Goal: Information Seeking & Learning: Check status

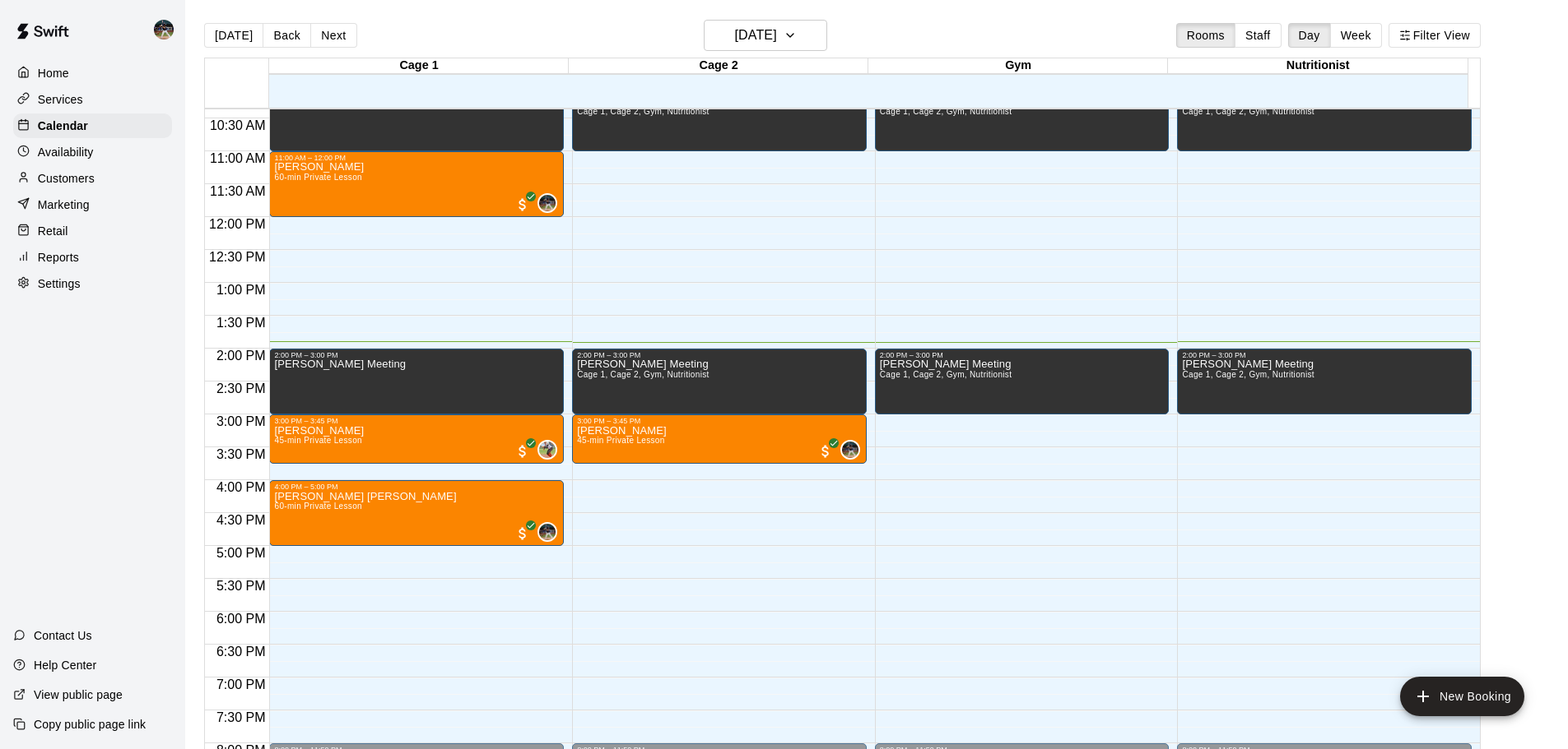
scroll to position [675, 0]
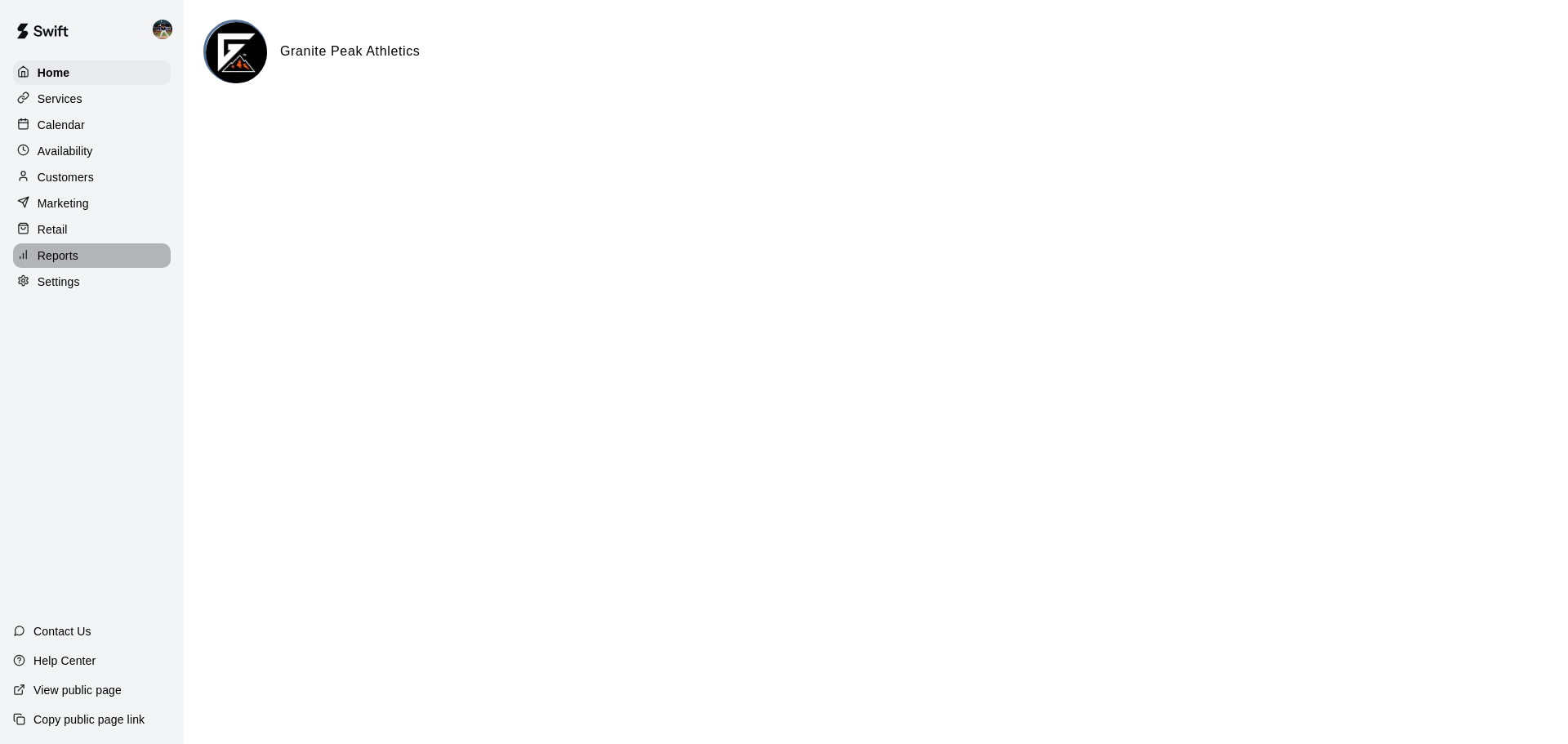
click at [102, 260] on div "Reports" at bounding box center [92, 255] width 158 height 24
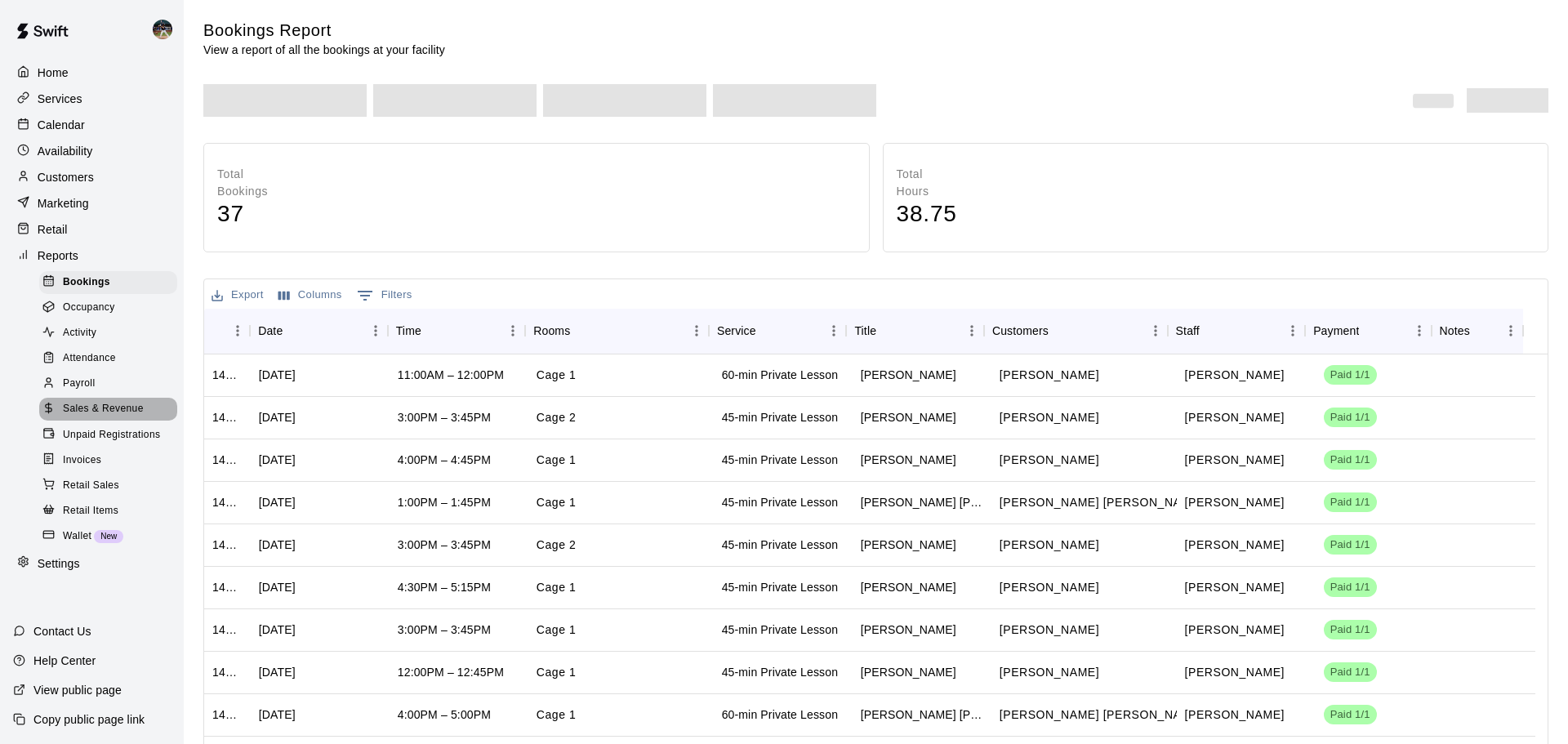
click at [114, 418] on span "Sales & Revenue" at bounding box center [104, 409] width 81 height 16
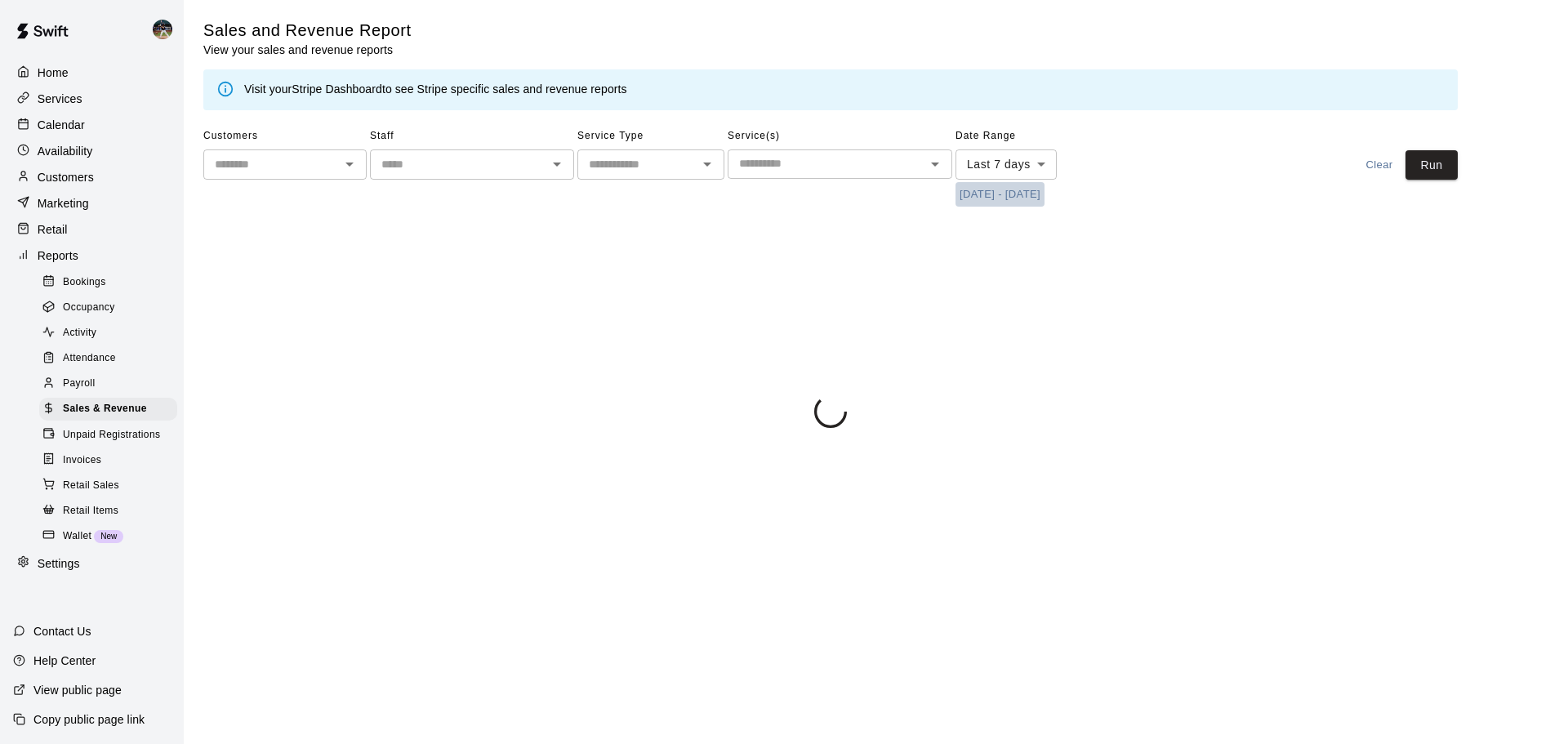
click at [990, 197] on button "9/7/2025 - 9/14/2025" at bounding box center [1000, 194] width 89 height 25
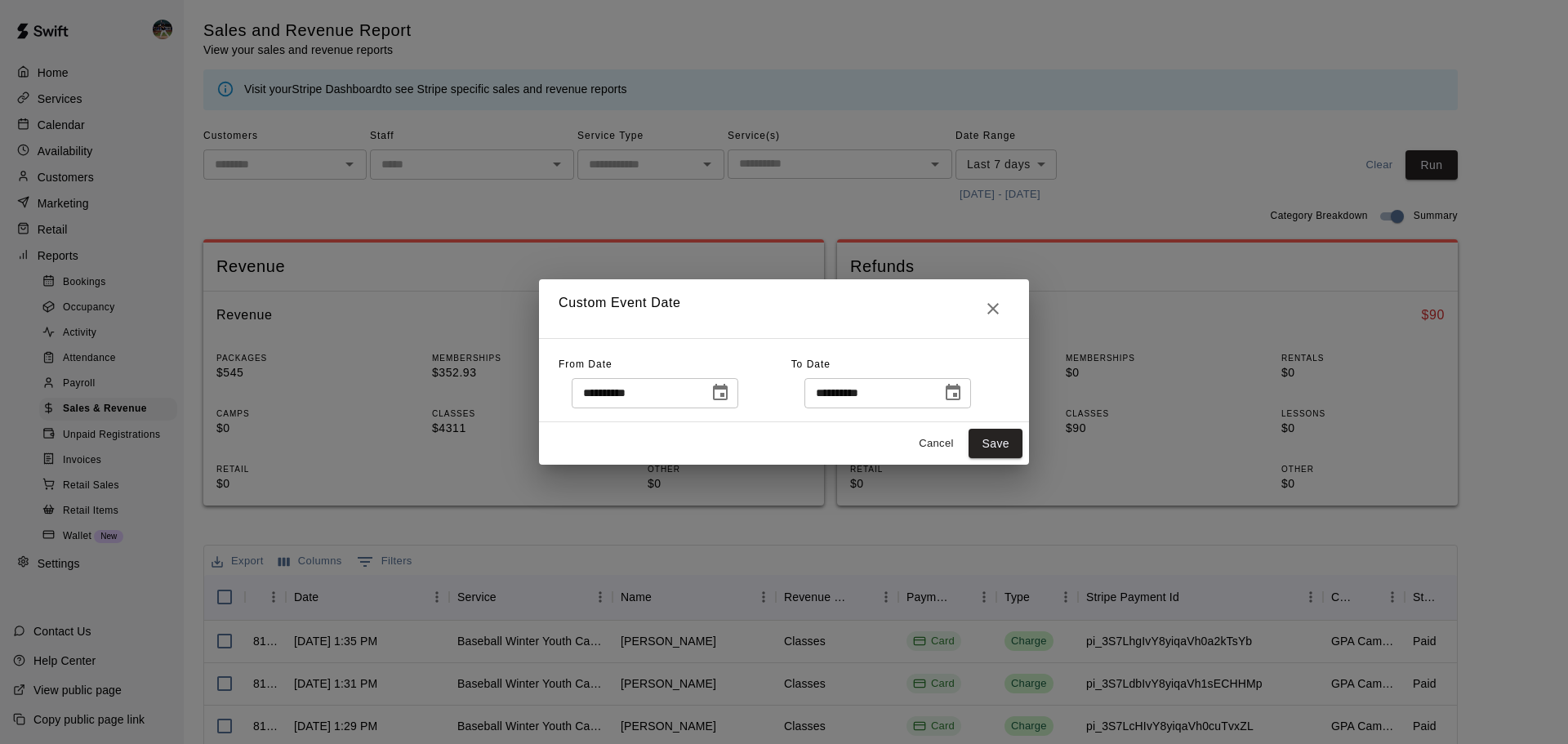
click at [727, 394] on icon "Choose date, selected date is Sep 7, 2025" at bounding box center [720, 392] width 15 height 16
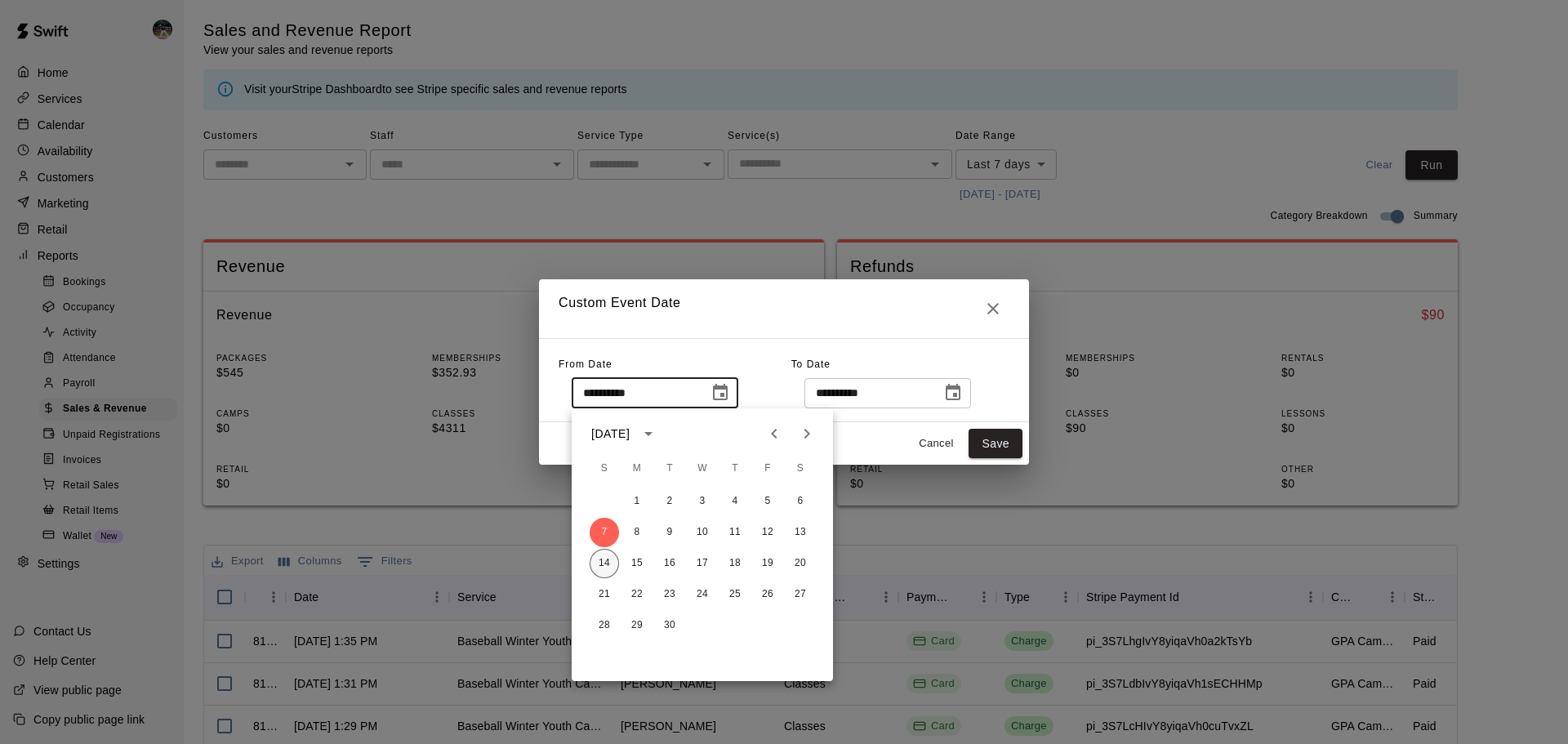
click at [606, 562] on button "14" at bounding box center [605, 563] width 29 height 29
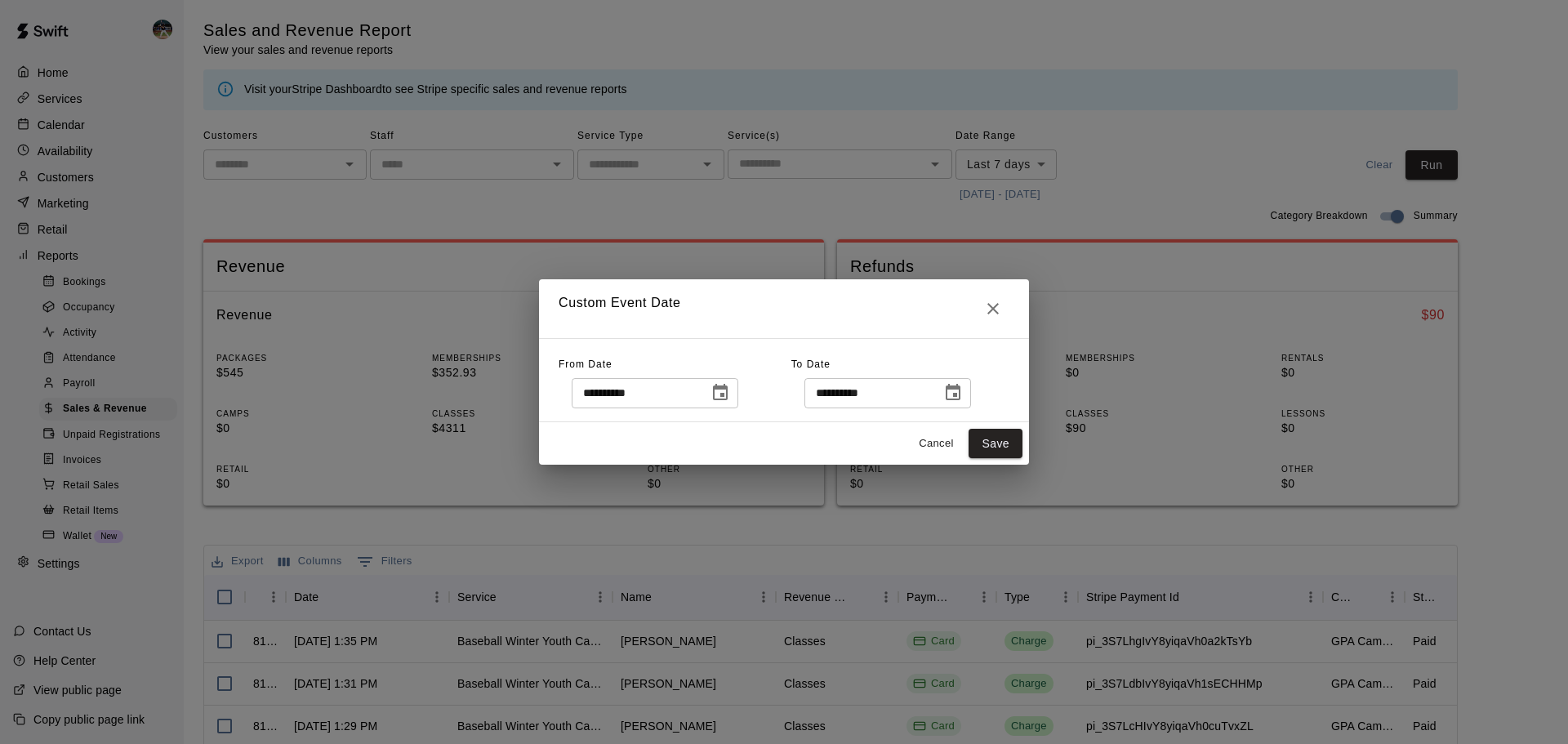
type input "**********"
click at [997, 444] on button "Save" at bounding box center [996, 443] width 54 height 30
type input "******"
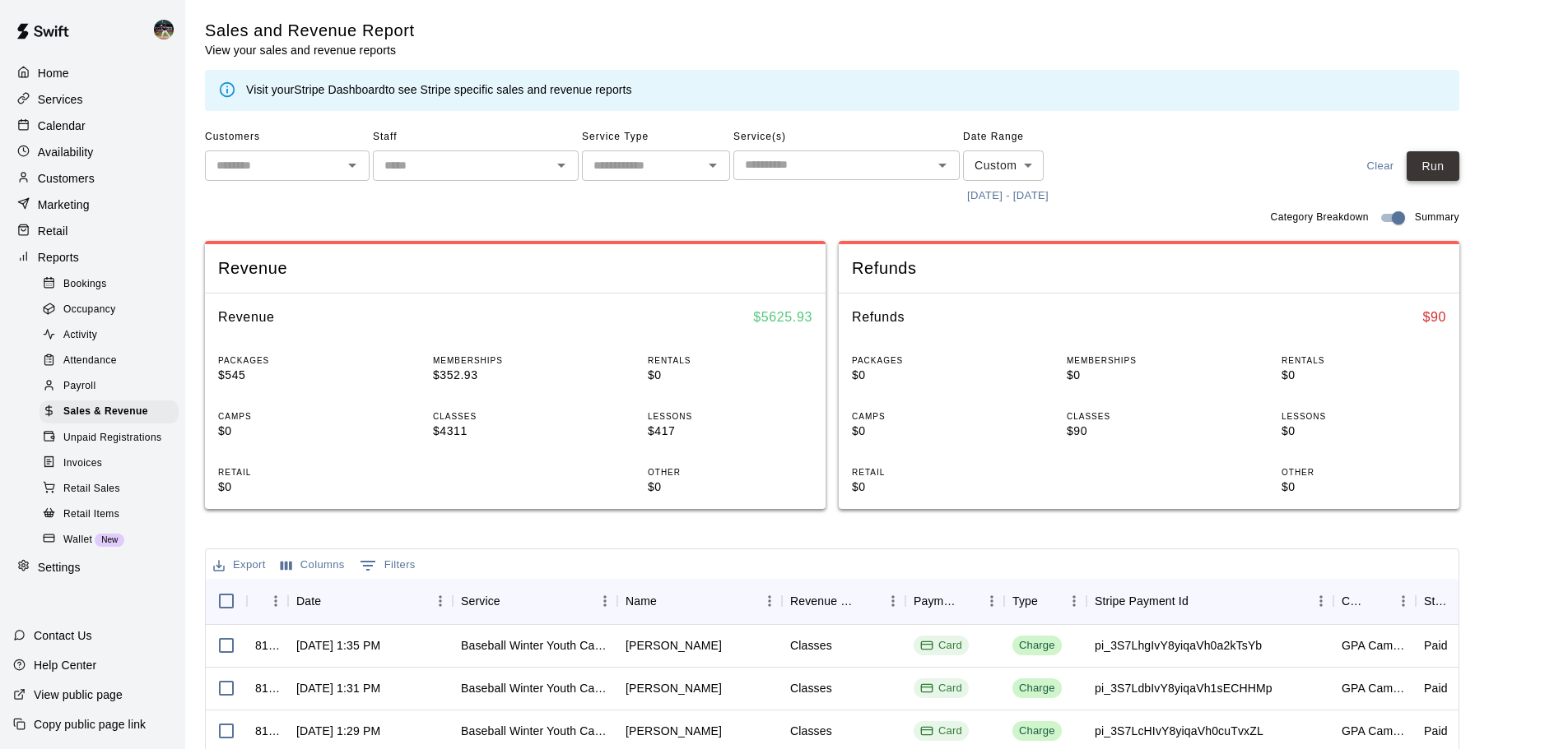
click at [1439, 169] on button "Run" at bounding box center [1433, 166] width 53 height 30
click at [120, 129] on div "Calendar" at bounding box center [93, 126] width 159 height 24
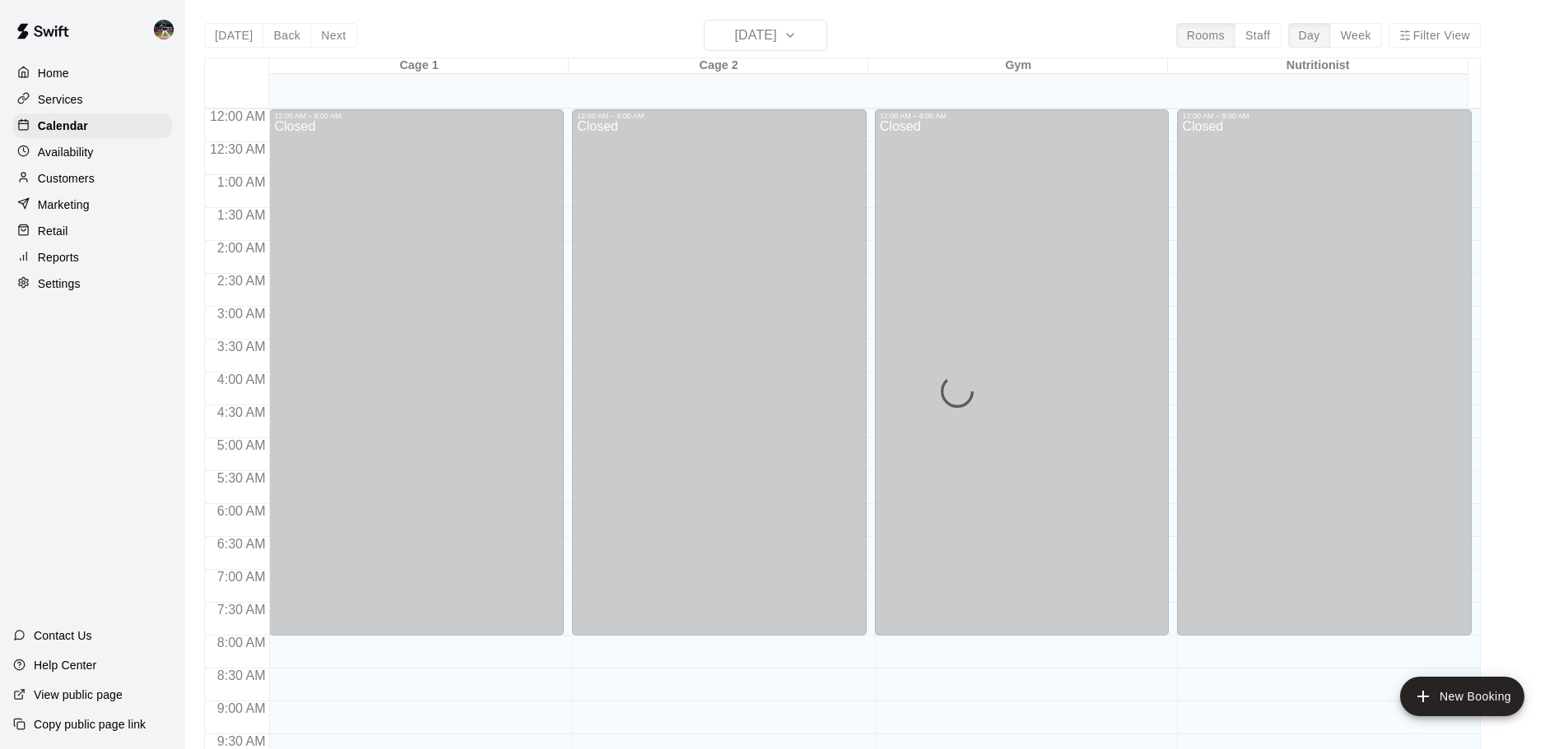
scroll to position [871, 0]
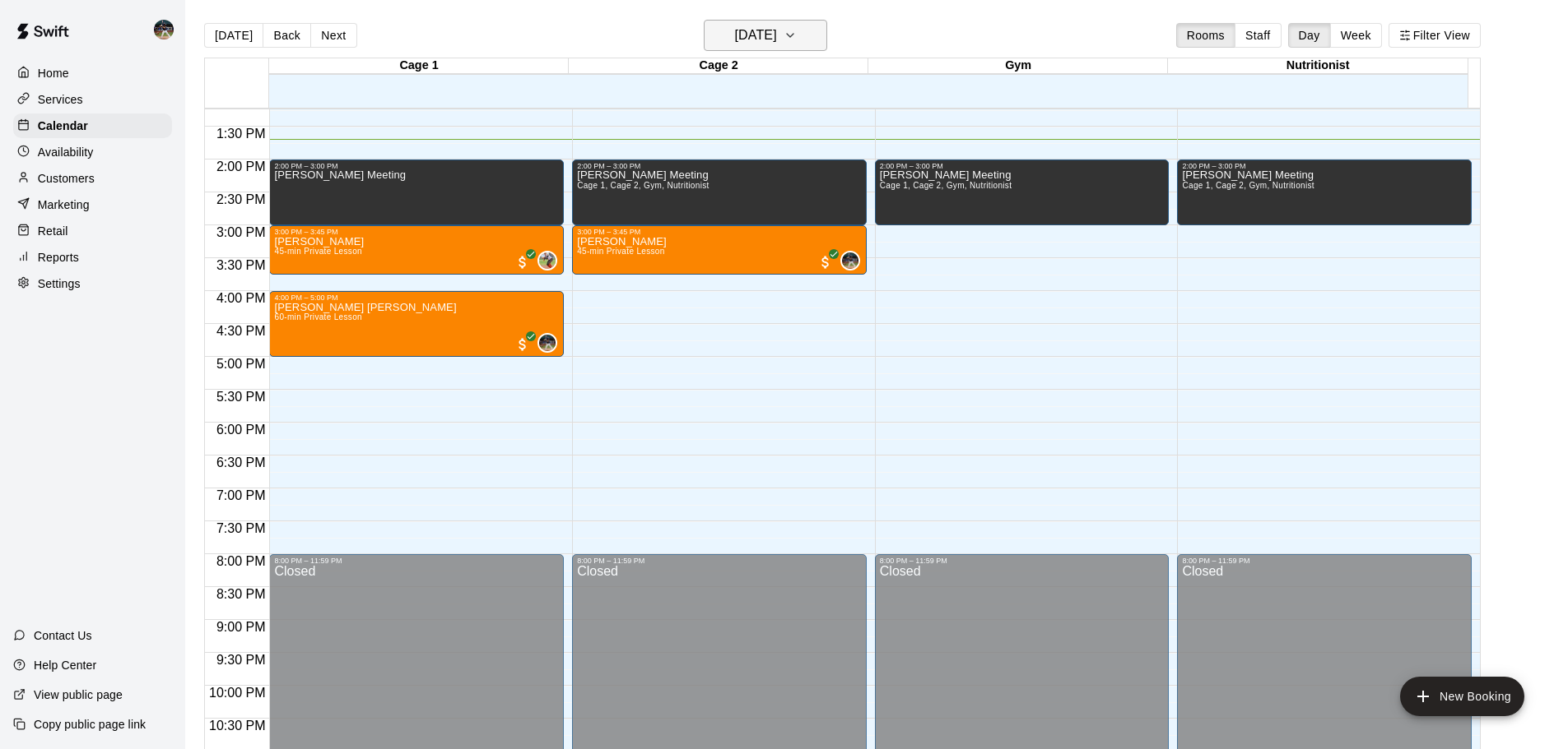
click at [805, 35] on button "[DATE]" at bounding box center [765, 35] width 124 height 31
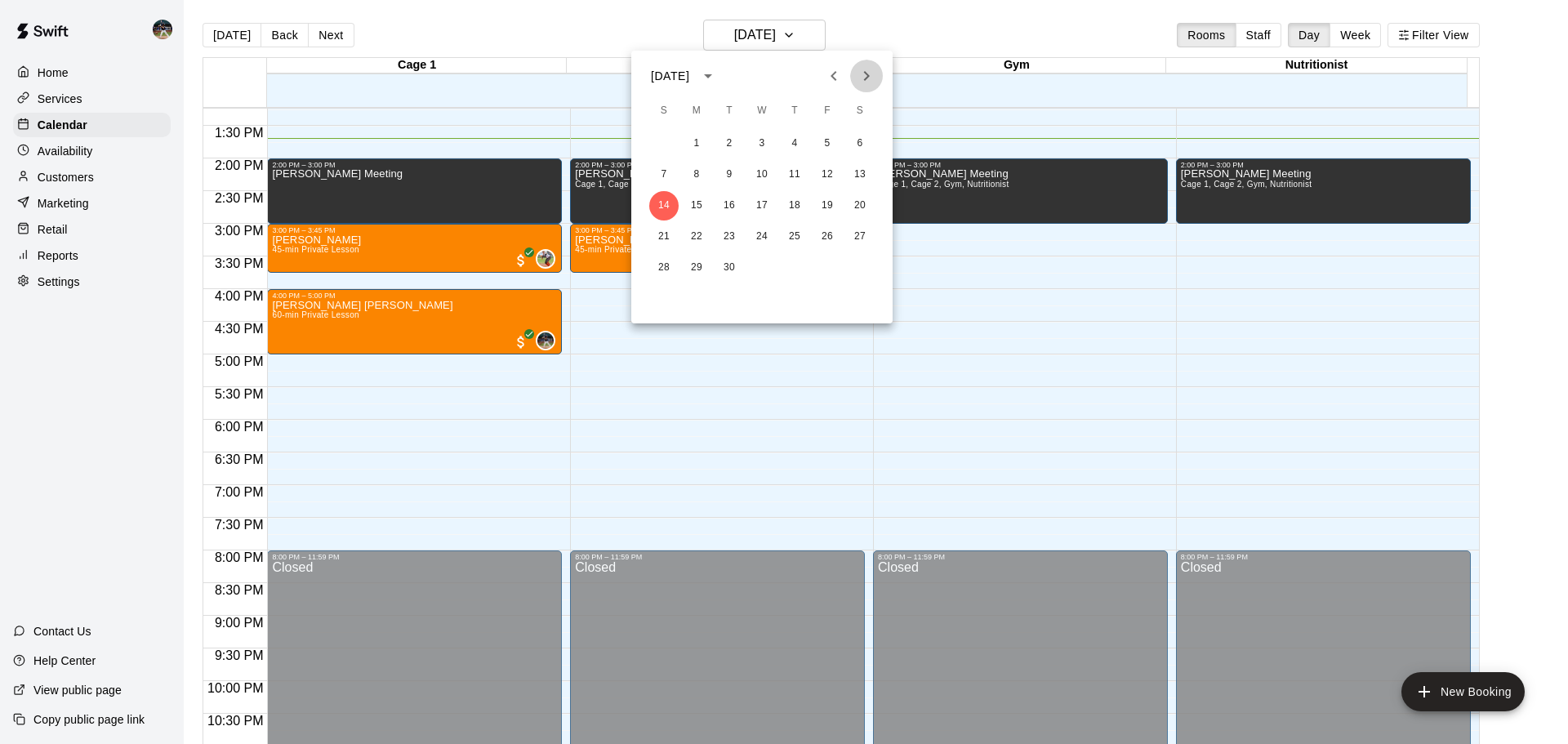
click at [874, 72] on icon "Next month" at bounding box center [867, 75] width 19 height 19
click at [871, 73] on icon "Next month" at bounding box center [867, 75] width 19 height 19
click at [668, 166] on button "2" at bounding box center [664, 175] width 29 height 29
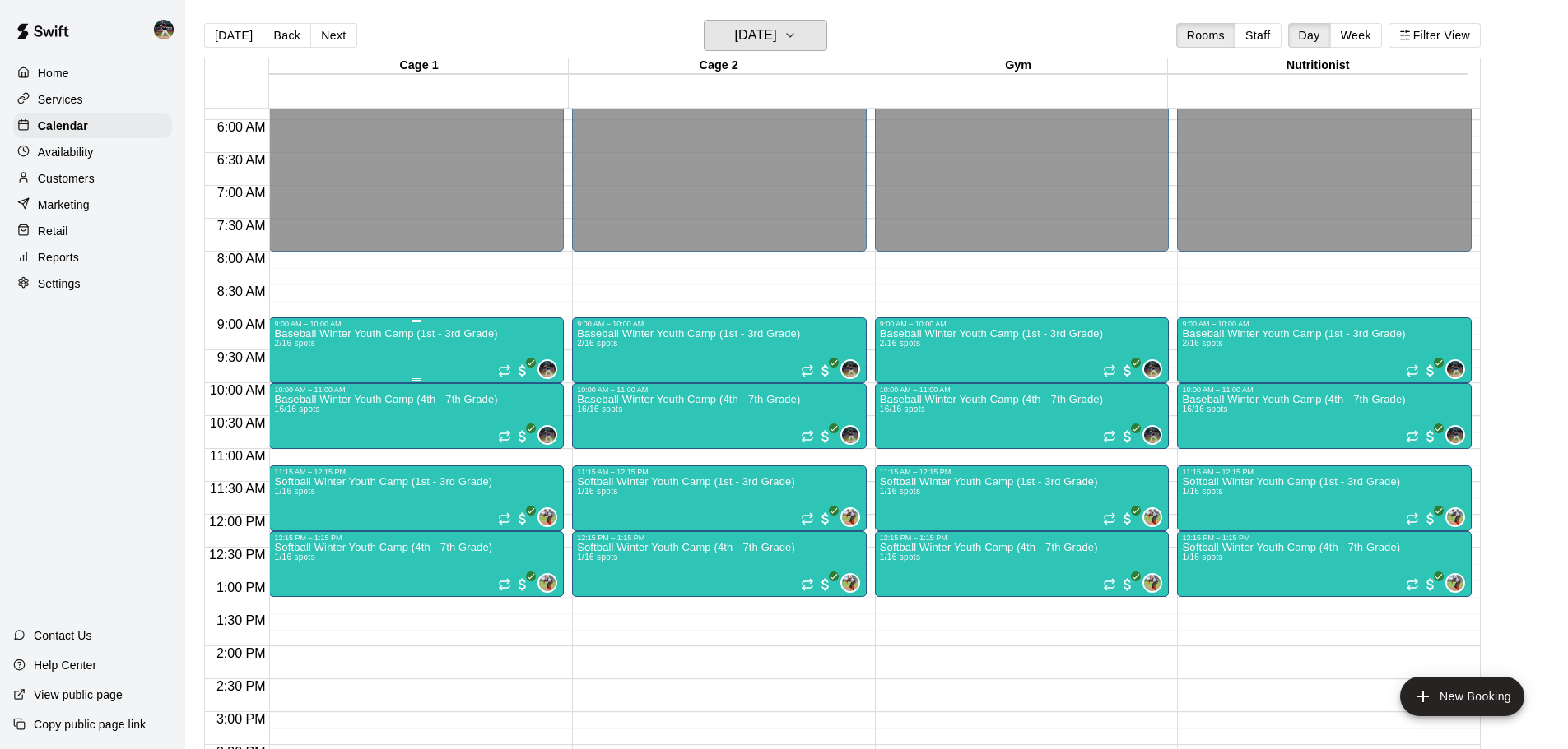
scroll to position [378, 0]
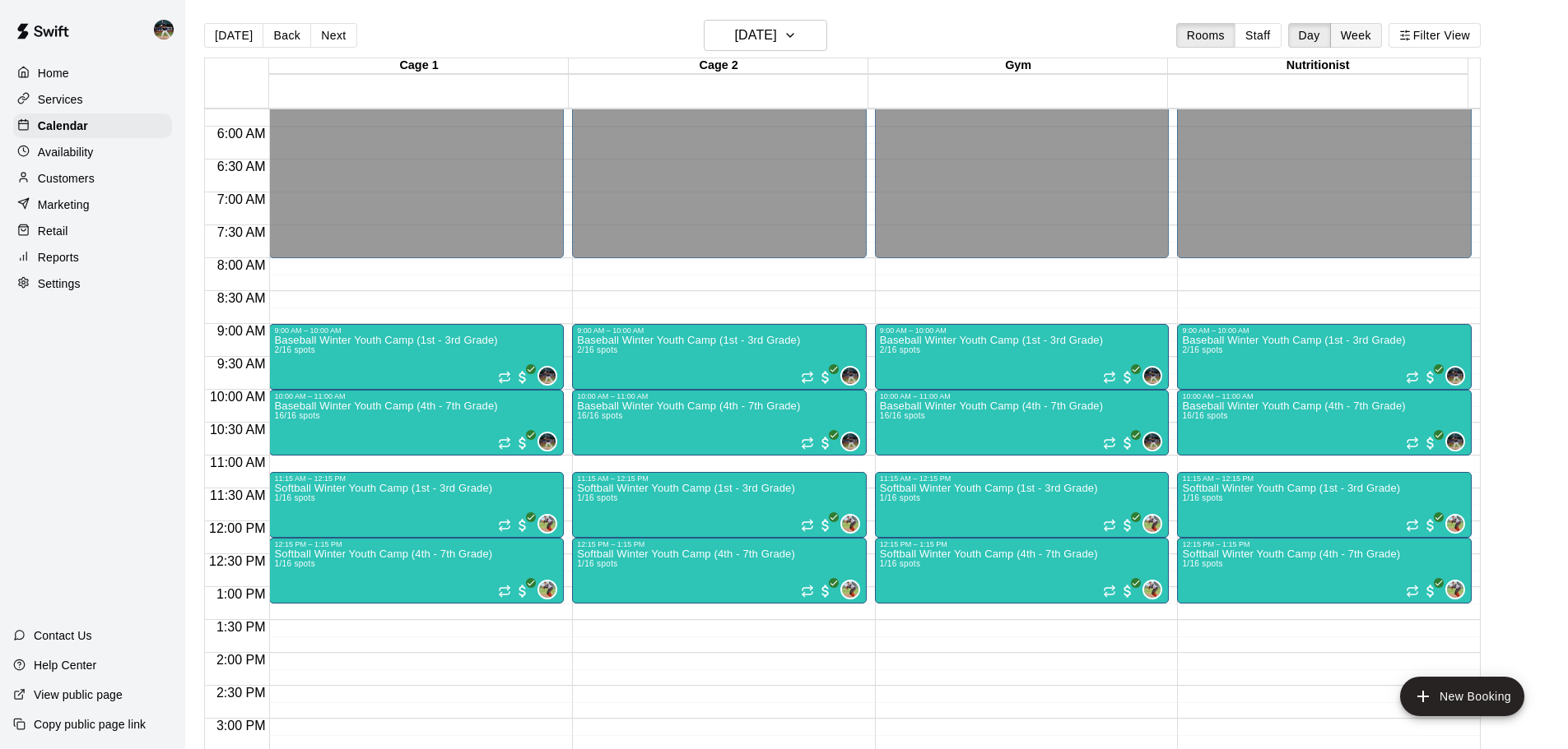
click at [1376, 30] on button "Week" at bounding box center [1356, 35] width 52 height 24
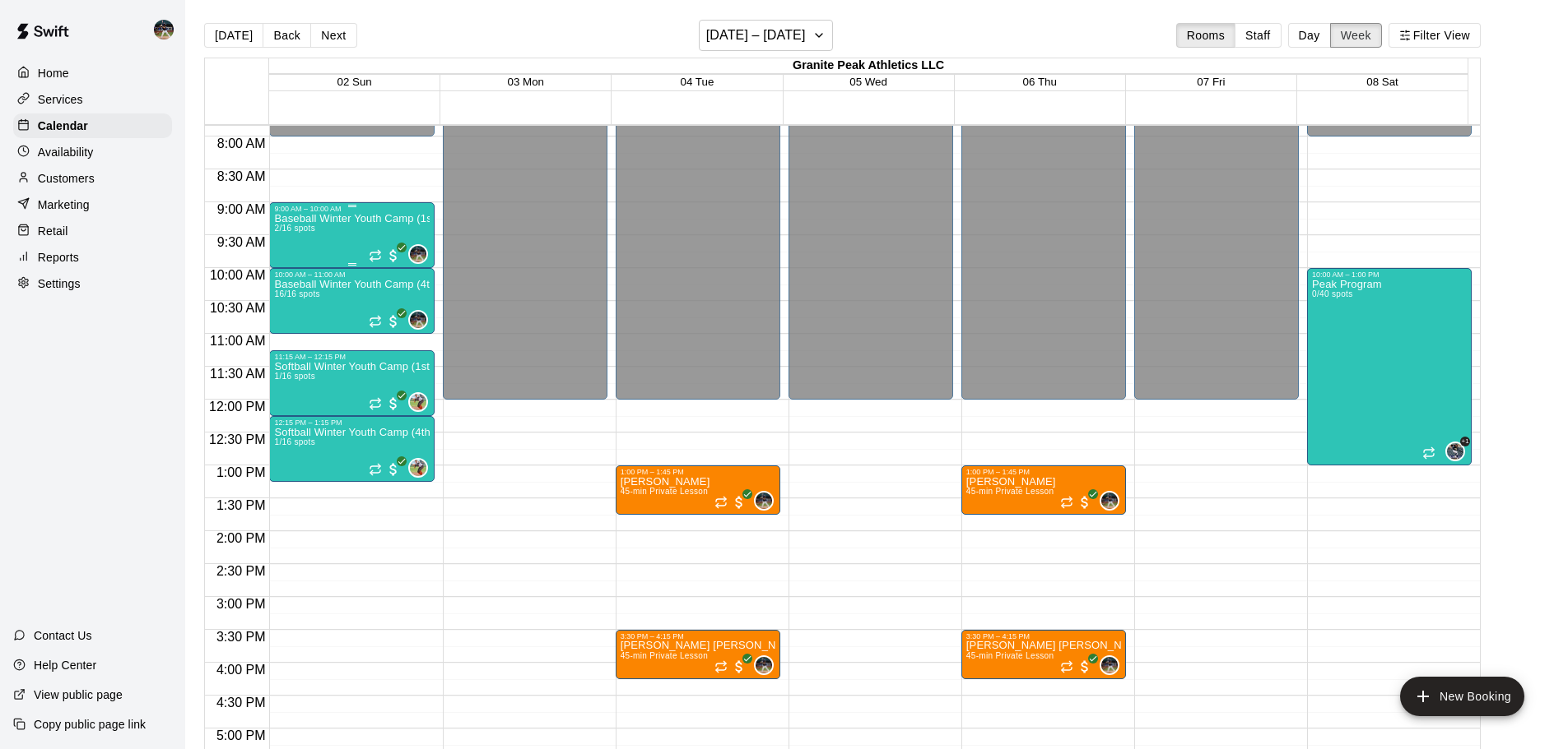
scroll to position [447, 0]
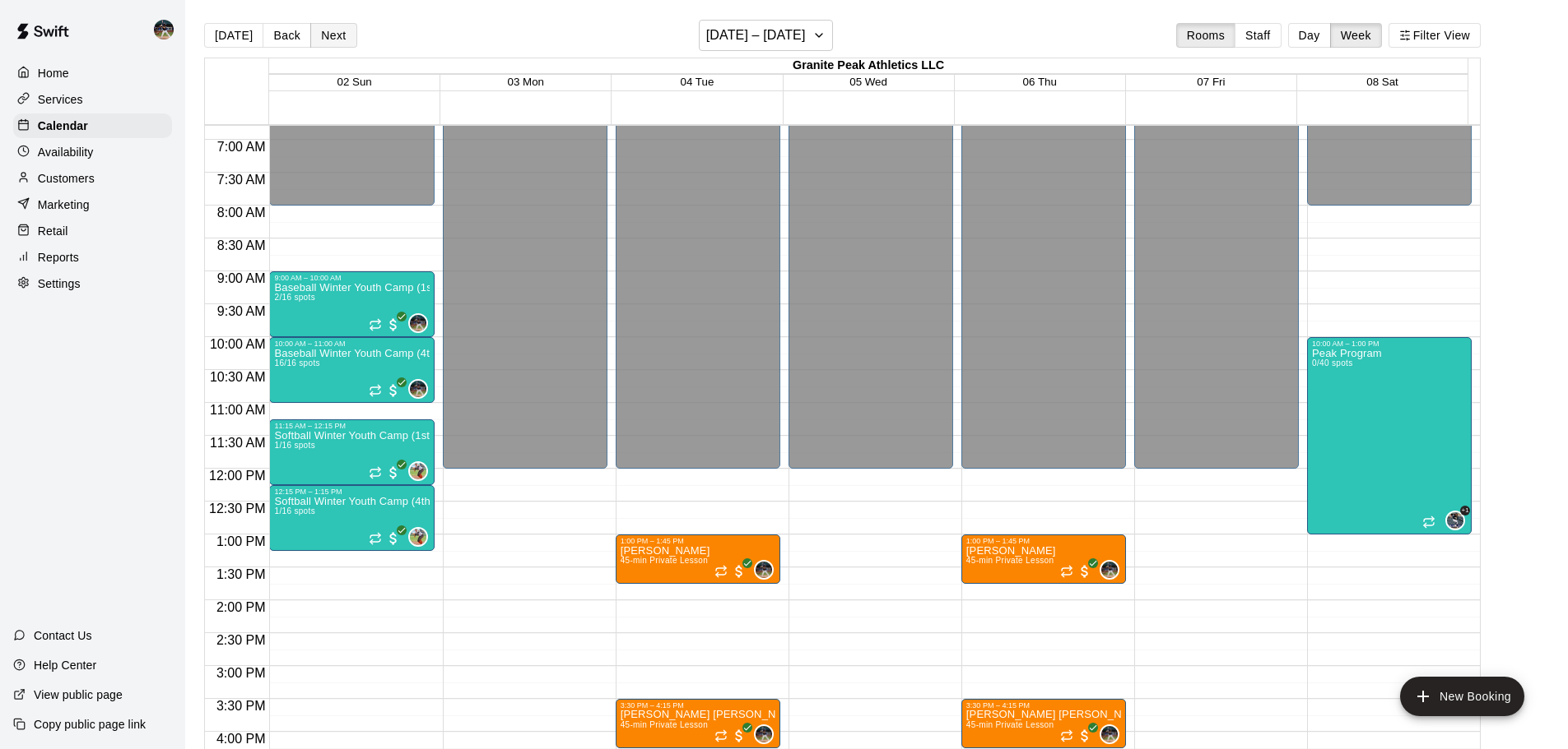
click at [338, 40] on button "Next" at bounding box center [332, 35] width 46 height 24
drag, startPoint x: 337, startPoint y: 37, endPoint x: 370, endPoint y: 412, distance: 376.4
click at [337, 40] on button "Next" at bounding box center [332, 35] width 46 height 24
click at [321, 35] on button "Next" at bounding box center [332, 35] width 46 height 24
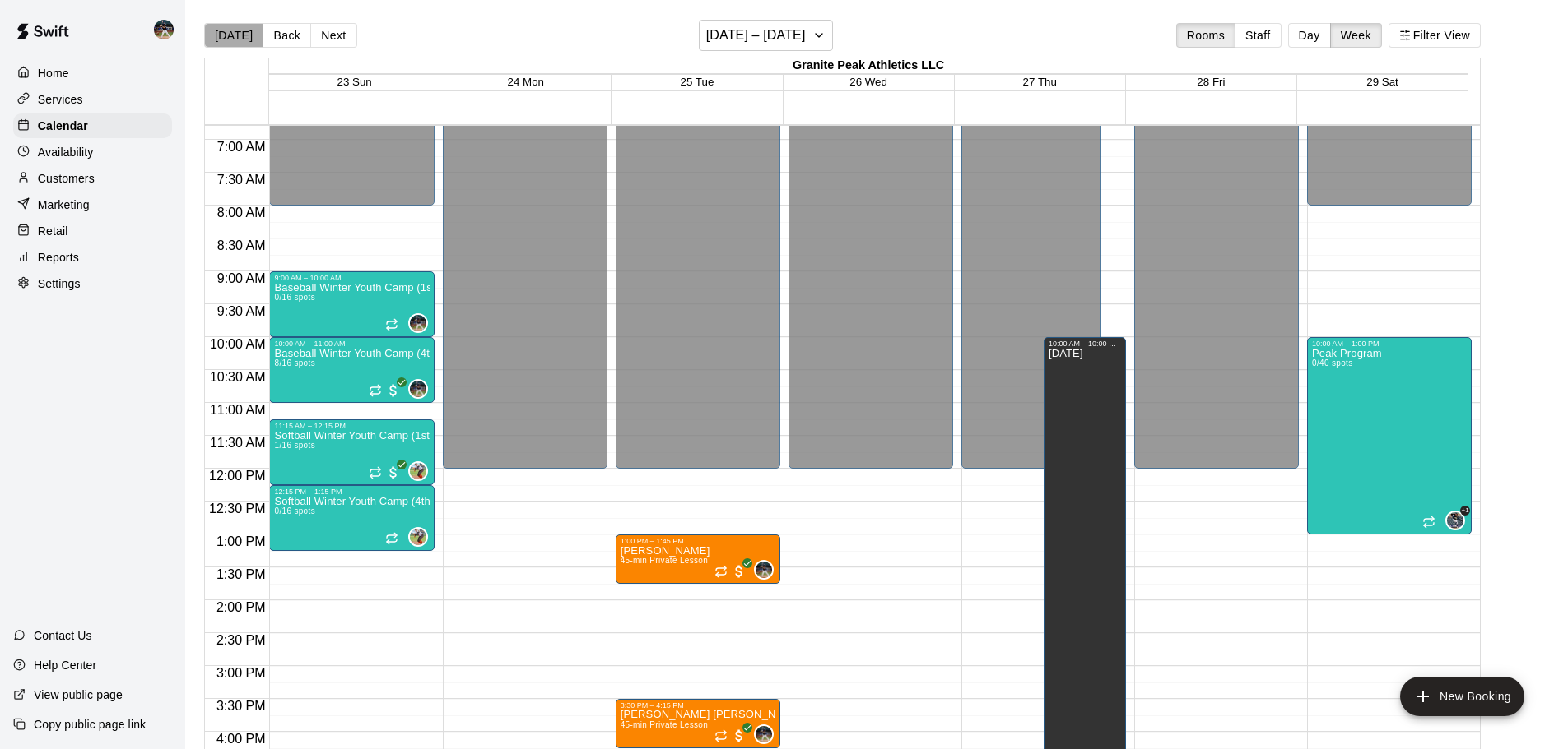
click at [234, 23] on button "[DATE]" at bounding box center [233, 35] width 59 height 24
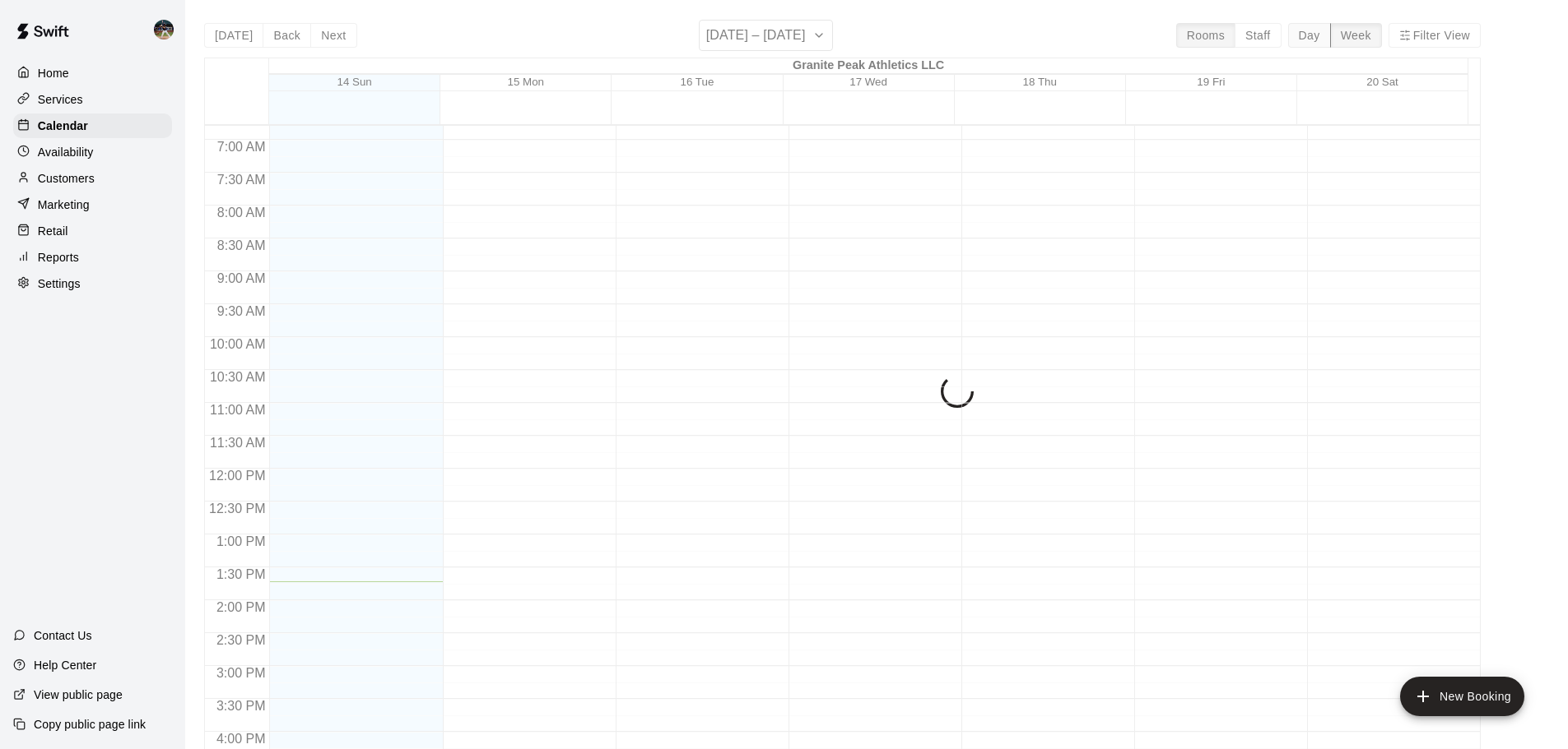
click at [1317, 34] on button "Day" at bounding box center [1310, 35] width 43 height 24
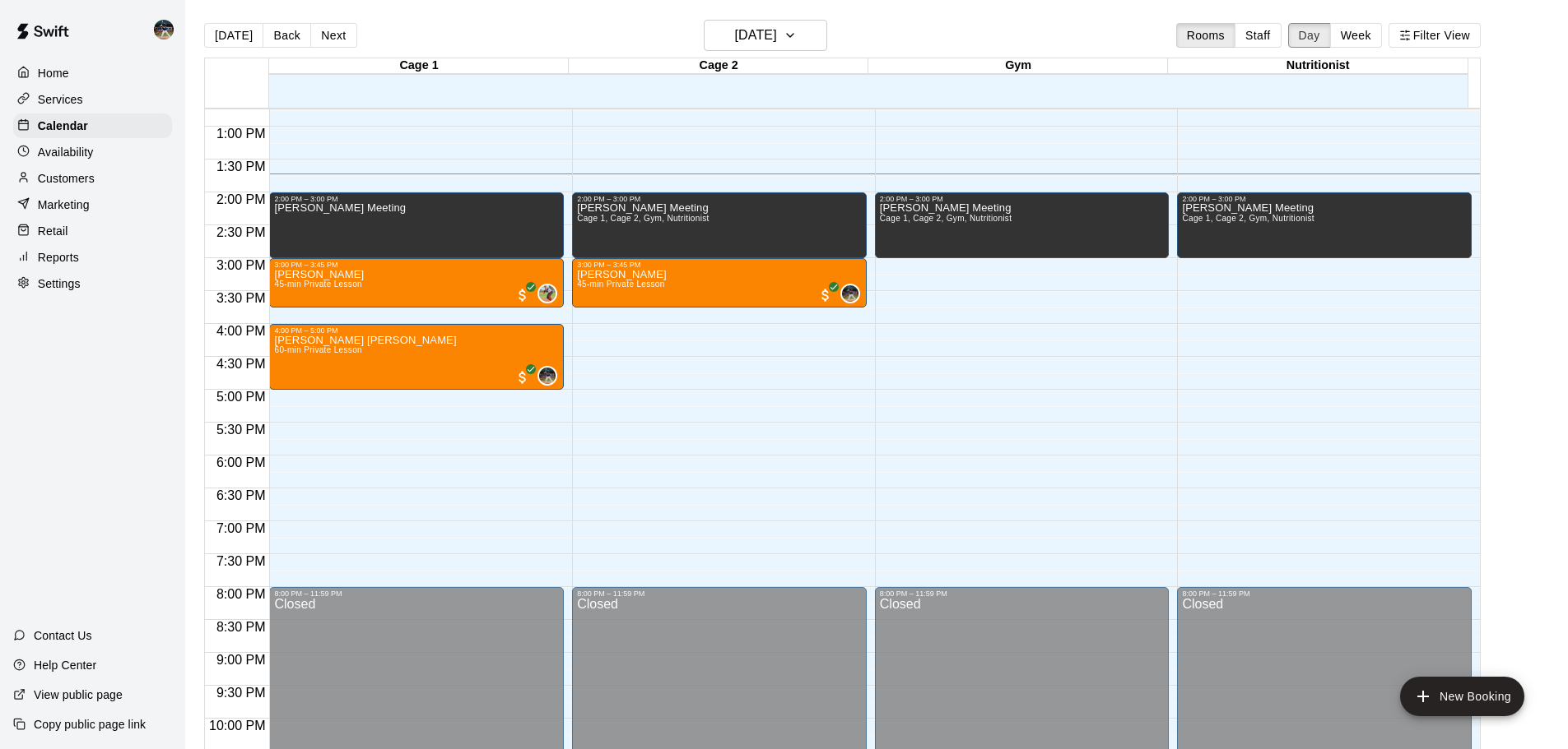
scroll to position [738, 0]
